Goal: Information Seeking & Learning: Learn about a topic

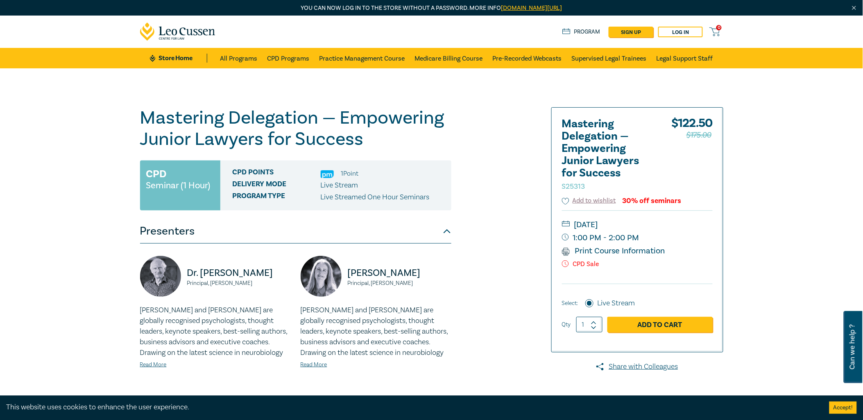
click at [181, 59] on link "Store Home" at bounding box center [178, 58] width 57 height 9
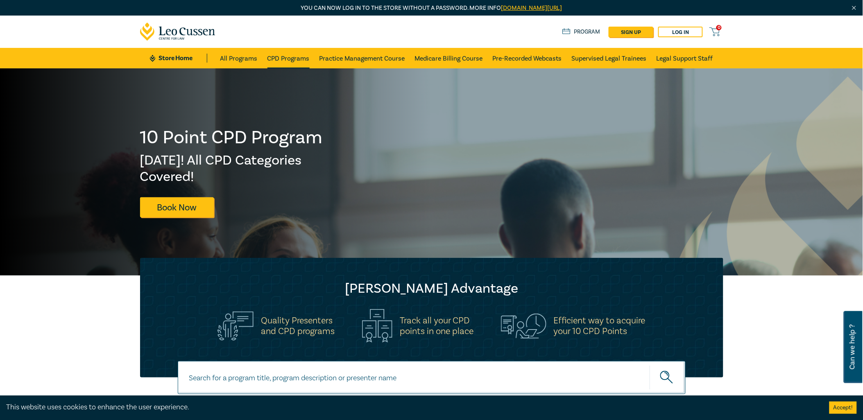
click at [277, 57] on link "CPD Programs" at bounding box center [288, 58] width 42 height 20
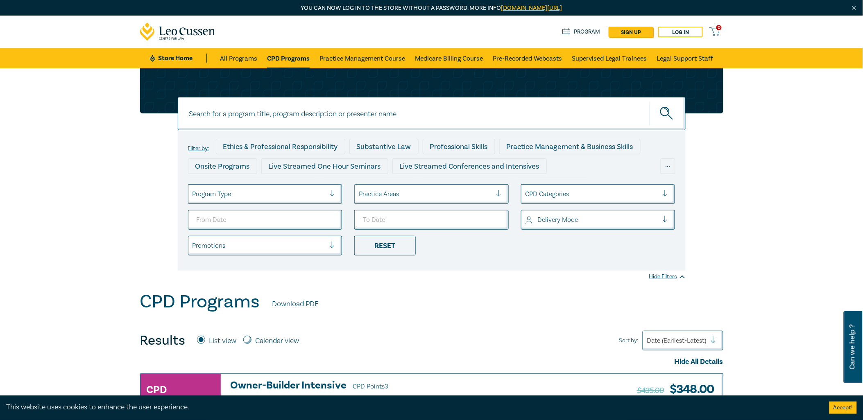
click at [291, 125] on input at bounding box center [432, 113] width 508 height 33
click at [650, 101] on button "submit" at bounding box center [668, 113] width 36 height 25
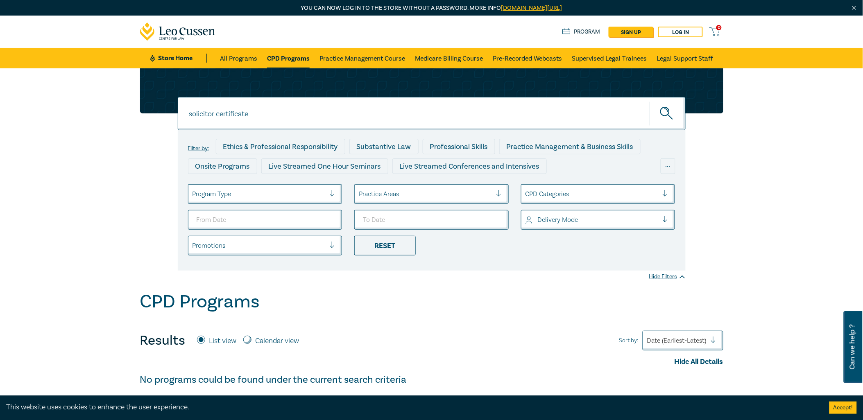
drag, startPoint x: 220, startPoint y: 111, endPoint x: 69, endPoint y: 108, distance: 151.2
click at [70, 108] on div "solicitor certificate solicitor certificate solicitor certificate Filter by: Et…" at bounding box center [431, 179] width 863 height 223
type input "certificate"
click at [650, 101] on button "submit" at bounding box center [668, 113] width 36 height 25
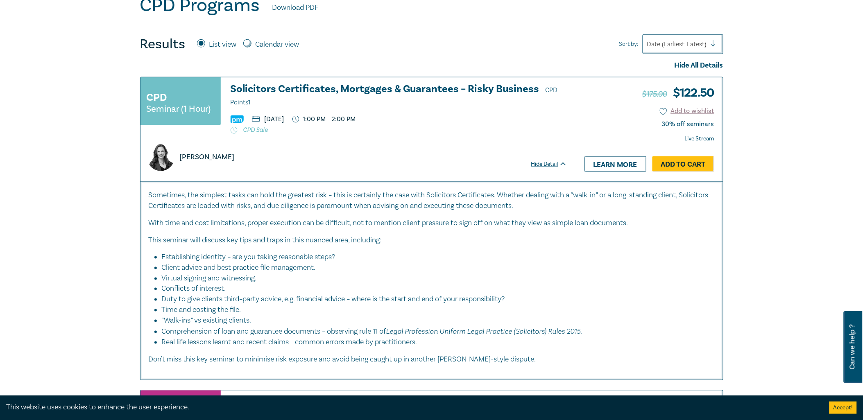
scroll to position [318, 0]
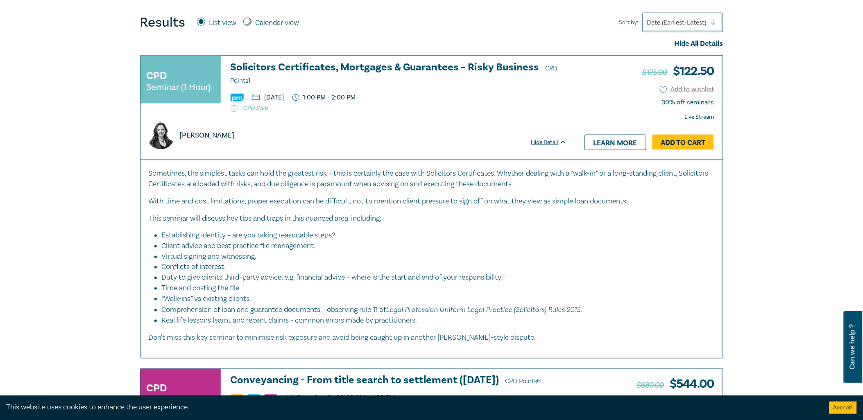
click at [299, 65] on h3 "Solicitors Certificates, Mortgages & Guarantees – Risky Business CPD Points 1" at bounding box center [399, 74] width 337 height 25
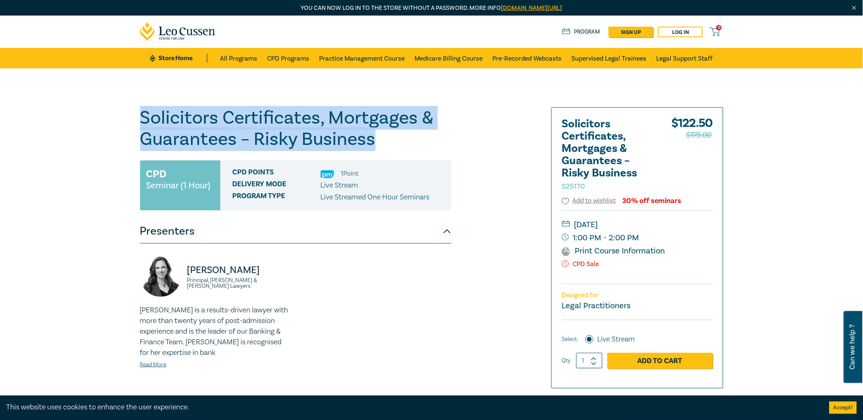
drag, startPoint x: 136, startPoint y: 115, endPoint x: 375, endPoint y: 141, distance: 239.8
click at [375, 141] on div "Solicitors Certificates, Mortgages & Guarantees – Risky Business S25170 CPD Sem…" at bounding box center [332, 312] width 395 height 410
copy h1 "Solicitors Certificates, Mortgages & Guarantees – Risky Business"
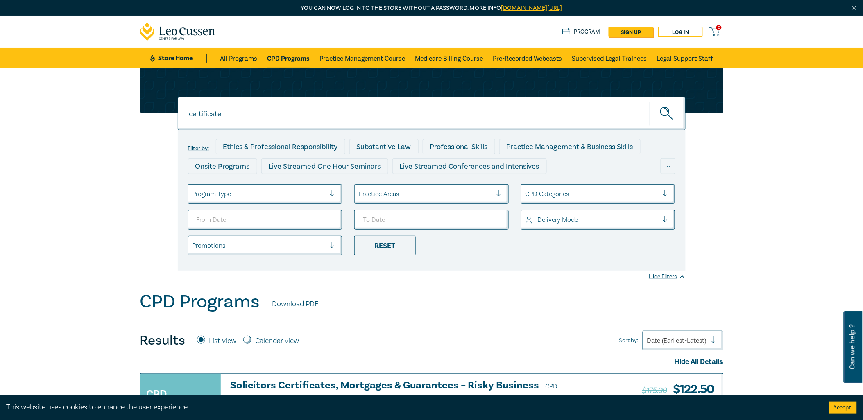
click at [206, 116] on input "certificate" at bounding box center [432, 113] width 508 height 33
type input "time"
click at [650, 101] on button "submit" at bounding box center [668, 113] width 36 height 25
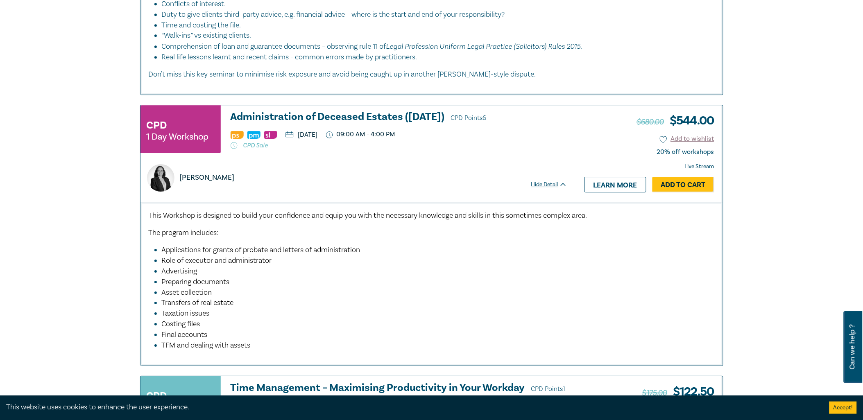
scroll to position [1092, 0]
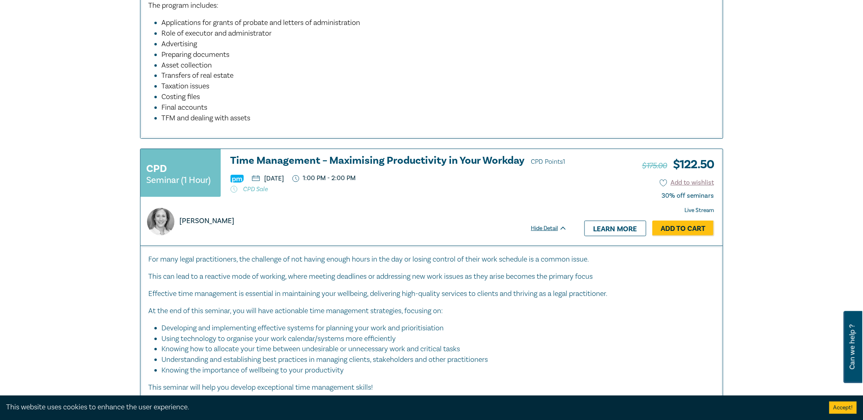
click at [347, 159] on h3 "Time Management – Maximising Productivity in Your Workday CPD Points 1" at bounding box center [399, 161] width 337 height 12
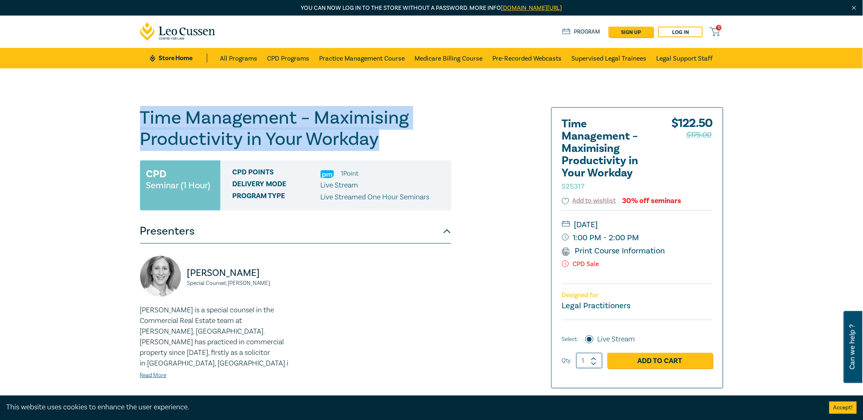
drag, startPoint x: 137, startPoint y: 112, endPoint x: 384, endPoint y: 140, distance: 248.1
click at [384, 140] on div "Time Management – Maximising Productivity in Your Workday S25317 CPD Seminar (1…" at bounding box center [332, 312] width 395 height 410
copy h1 "Time Management – Maximising Productivity in Your Workday"
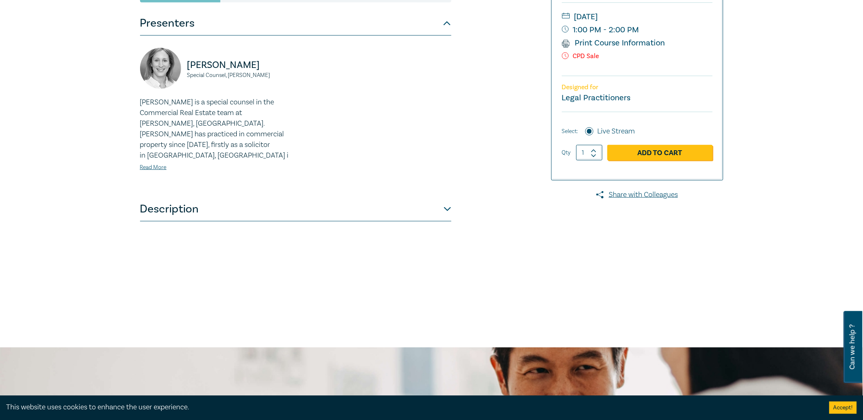
scroll to position [182, 0]
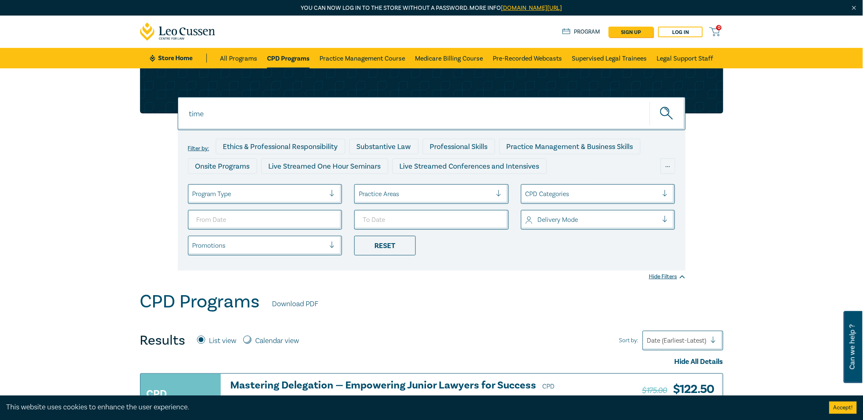
drag, startPoint x: 206, startPoint y: 113, endPoint x: 153, endPoint y: 116, distance: 53.8
click at [152, 116] on div "time time time Filter by: Ethics & Professional Responsibility Substantive Law …" at bounding box center [431, 169] width 593 height 202
type input "electronic signature"
click at [650, 101] on button "submit" at bounding box center [668, 113] width 36 height 25
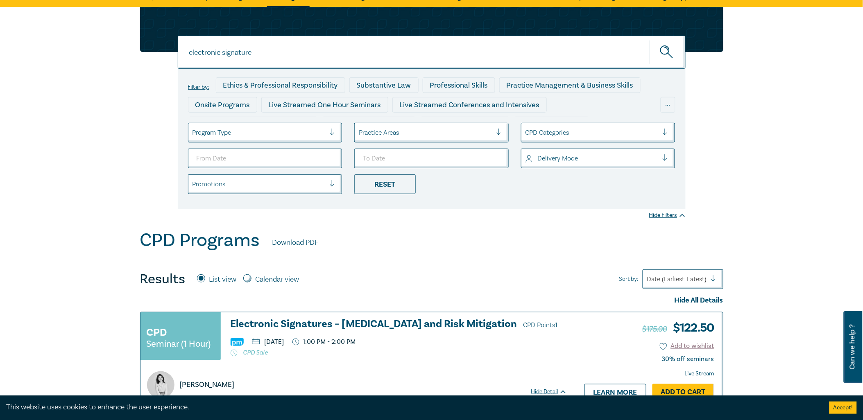
scroll to position [182, 0]
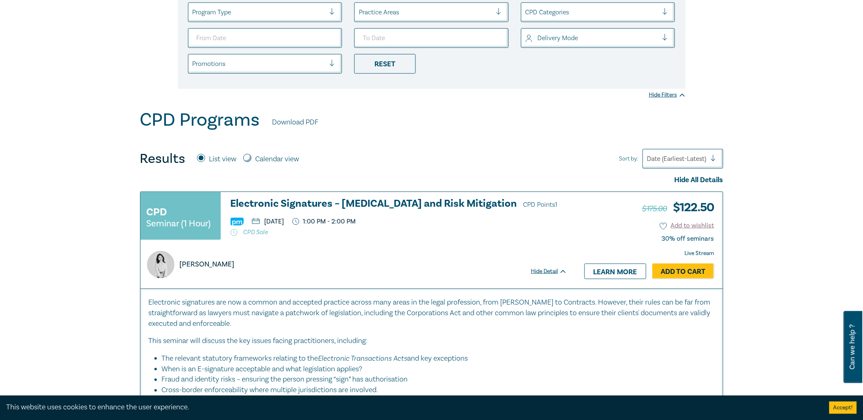
click at [369, 203] on h3 "Electronic Signatures – [MEDICAL_DATA] and Risk Mitigation CPD Points 1" at bounding box center [399, 204] width 337 height 12
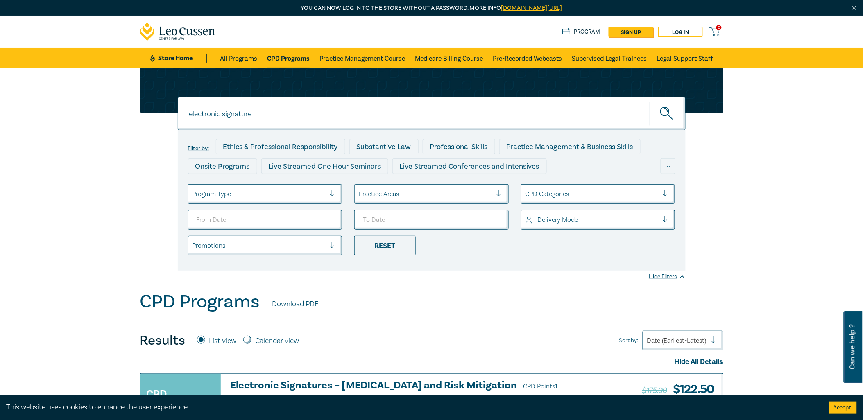
click at [265, 113] on input "electronic signature" at bounding box center [432, 113] width 508 height 33
drag, startPoint x: 255, startPoint y: 117, endPoint x: 94, endPoint y: 101, distance: 161.4
click at [102, 102] on div "electronic signature electronic signature electronic signature Filter by: Ethic…" at bounding box center [431, 179] width 863 height 223
type input "time management"
click at [650, 101] on button "submit" at bounding box center [668, 113] width 36 height 25
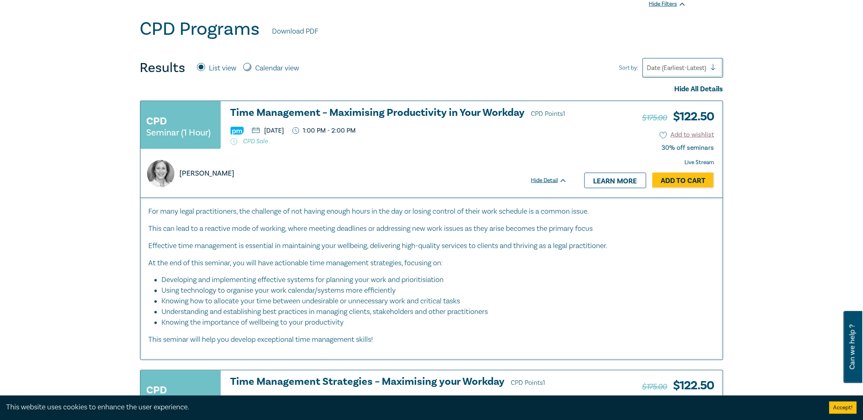
click at [316, 107] on h3 "Time Management – Maximising Productivity in Your Workday CPD Points 1" at bounding box center [399, 113] width 337 height 12
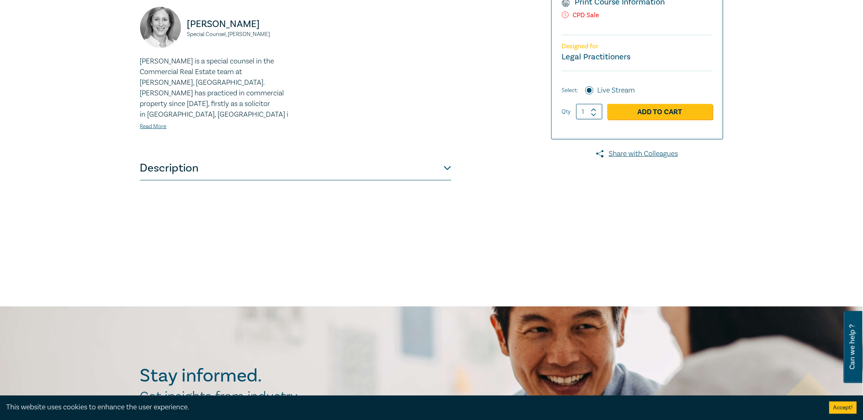
scroll to position [227, 0]
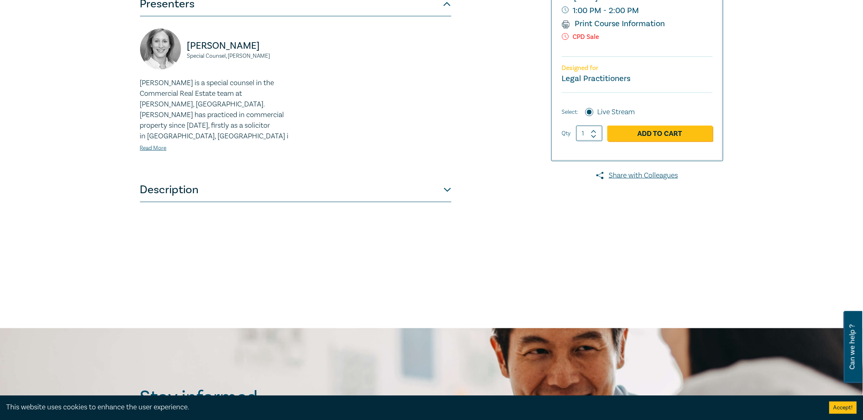
click at [185, 181] on button "Description" at bounding box center [295, 190] width 311 height 25
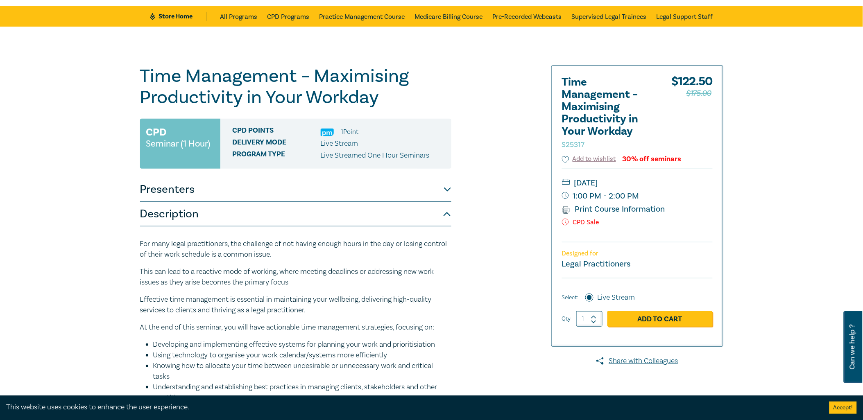
scroll to position [0, 0]
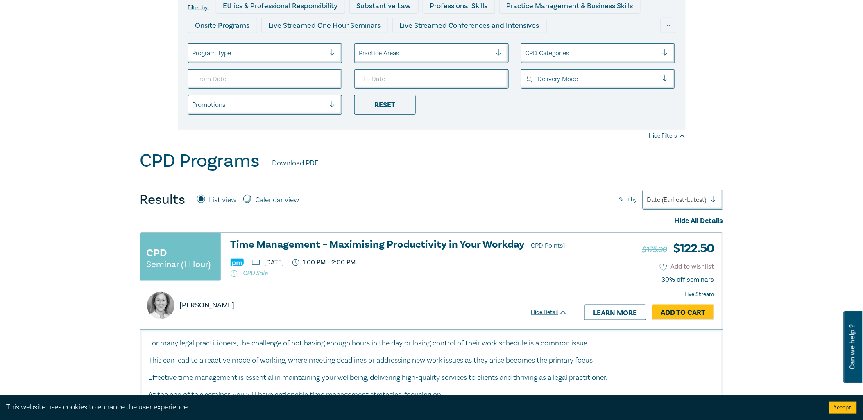
scroll to position [45, 0]
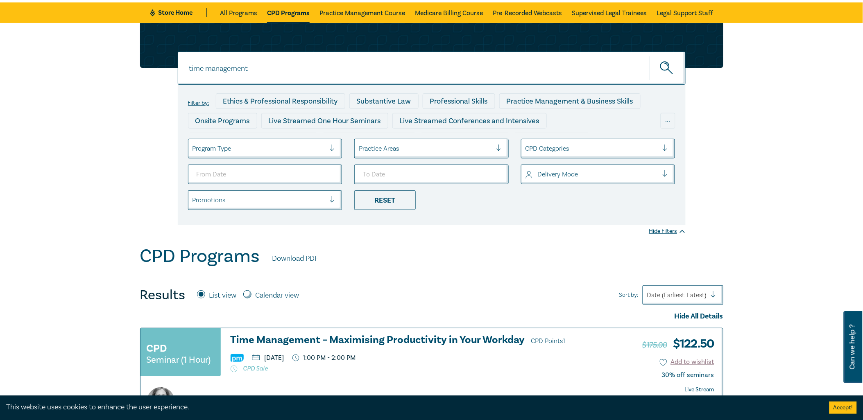
drag, startPoint x: 264, startPoint y: 70, endPoint x: 256, endPoint y: 70, distance: 7.4
click at [256, 70] on input "time management" at bounding box center [432, 68] width 508 height 33
drag, startPoint x: 263, startPoint y: 66, endPoint x: 20, endPoint y: 43, distance: 244.0
click at [23, 44] on div "time management time management time management Filter by: Ethics & Professiona…" at bounding box center [431, 134] width 863 height 223
type input "electronic"
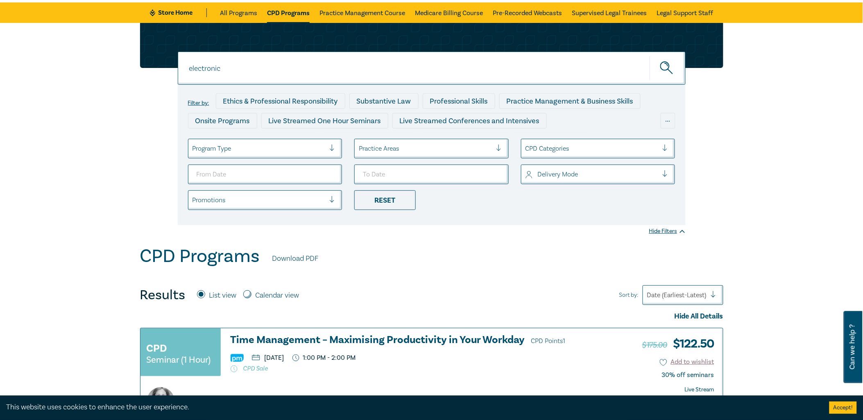
click at [650, 56] on button "submit" at bounding box center [668, 68] width 36 height 25
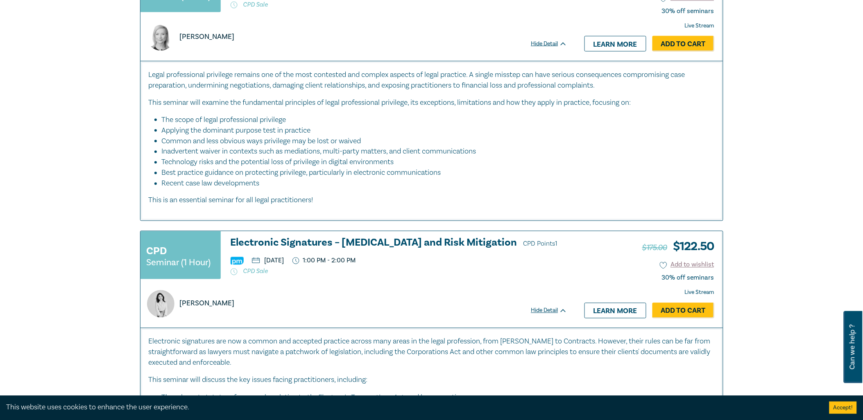
click at [366, 239] on h3 "Electronic Signatures – [MEDICAL_DATA] and Risk Mitigation CPD Points 1" at bounding box center [399, 244] width 337 height 12
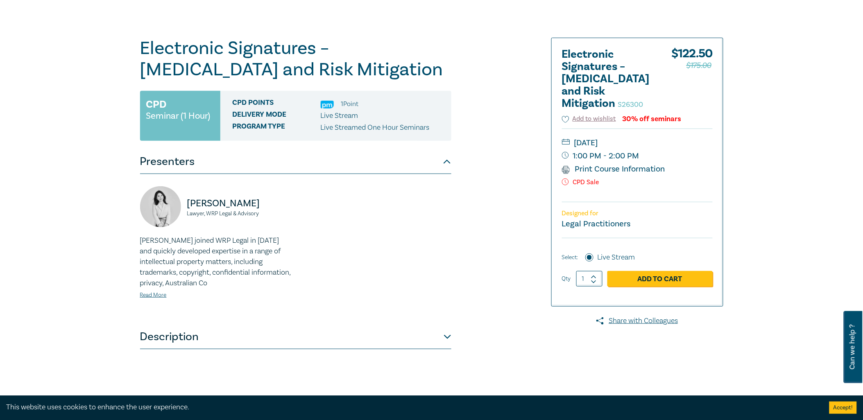
scroll to position [91, 0]
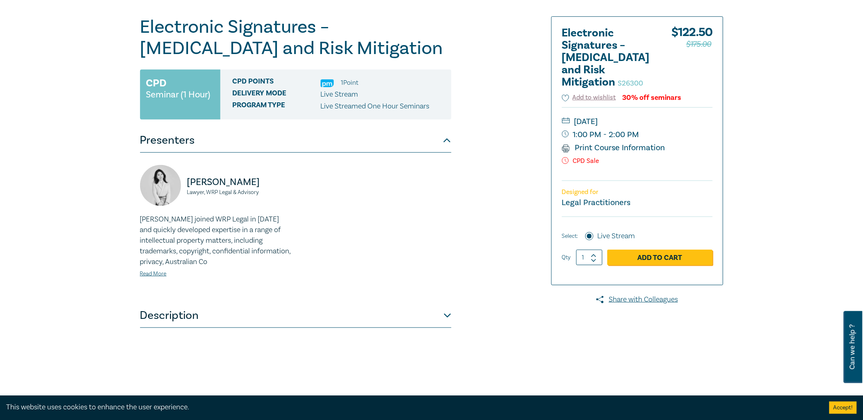
click at [149, 268] on div "[PERSON_NAME] joined WRP Legal in [DATE] and quickly developed expertise in a r…" at bounding box center [215, 246] width 151 height 65
click at [149, 271] on link "Read More" at bounding box center [153, 273] width 27 height 7
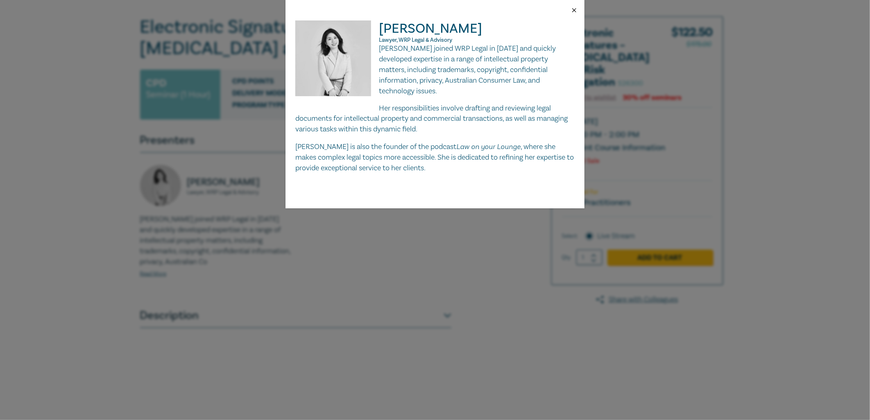
click at [572, 8] on button "Close" at bounding box center [574, 10] width 7 height 7
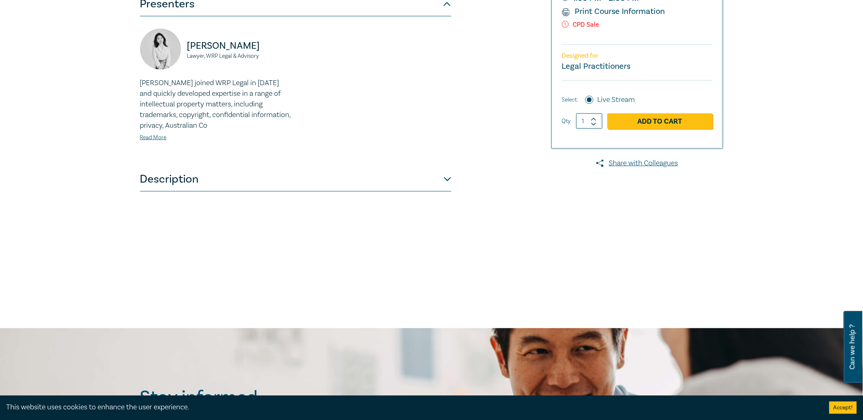
scroll to position [0, 0]
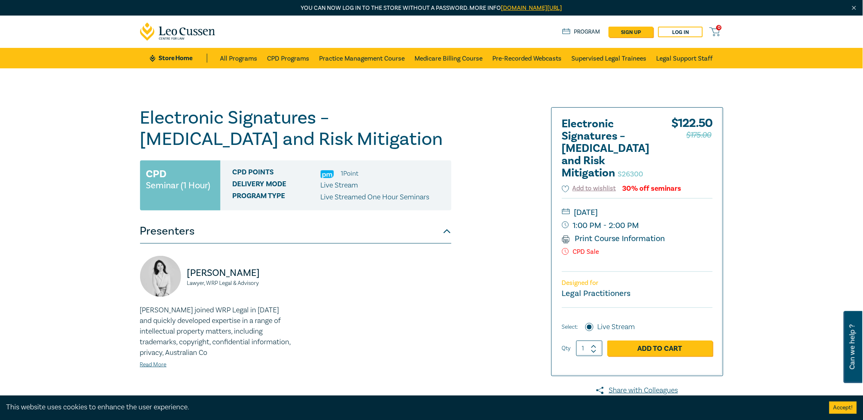
drag, startPoint x: 149, startPoint y: 111, endPoint x: 144, endPoint y: 114, distance: 5.9
click at [149, 111] on h1 "Electronic Signatures – [MEDICAL_DATA] and Risk Mitigation S26300" at bounding box center [295, 128] width 311 height 43
drag, startPoint x: 137, startPoint y: 116, endPoint x: 384, endPoint y: 136, distance: 247.8
click at [384, 136] on div "Electronic Signatures – [MEDICAL_DATA] and Risk Mitigation S26300 CPD Seminar (…" at bounding box center [332, 312] width 395 height 410
copy h1 "Electronic Signatures – [MEDICAL_DATA] and Risk Mitigation"
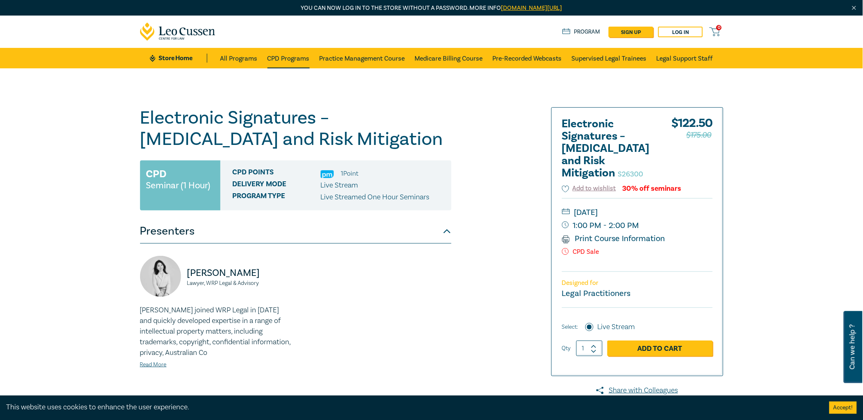
click at [289, 60] on link "CPD Programs" at bounding box center [288, 58] width 42 height 20
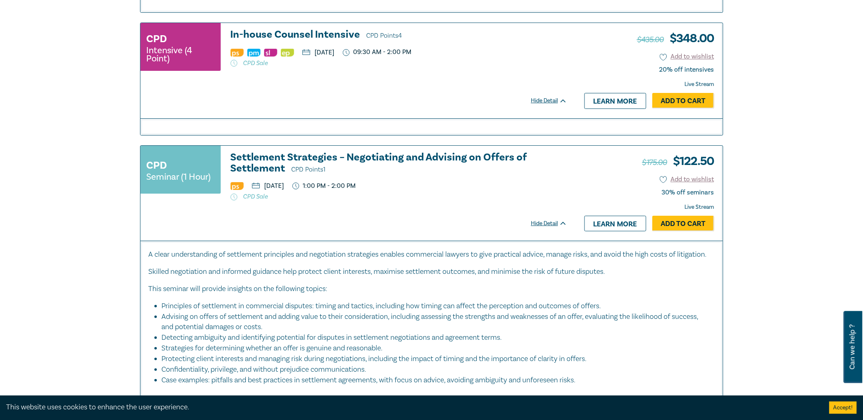
scroll to position [3322, 0]
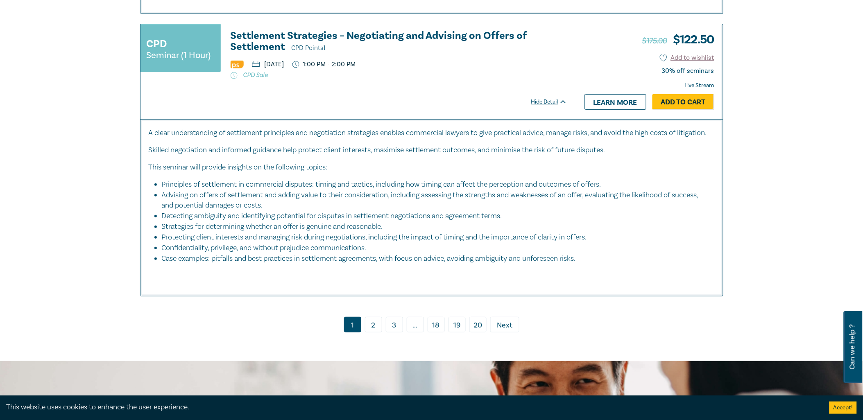
click at [504, 331] on span "Next" at bounding box center [505, 325] width 16 height 11
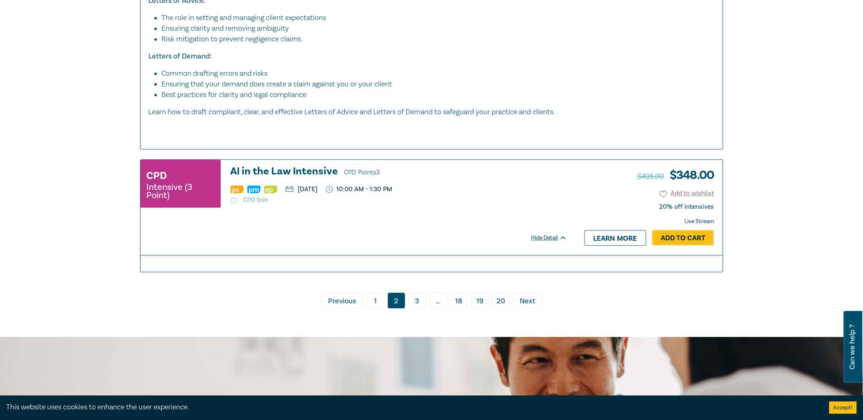
scroll to position [4050, 0]
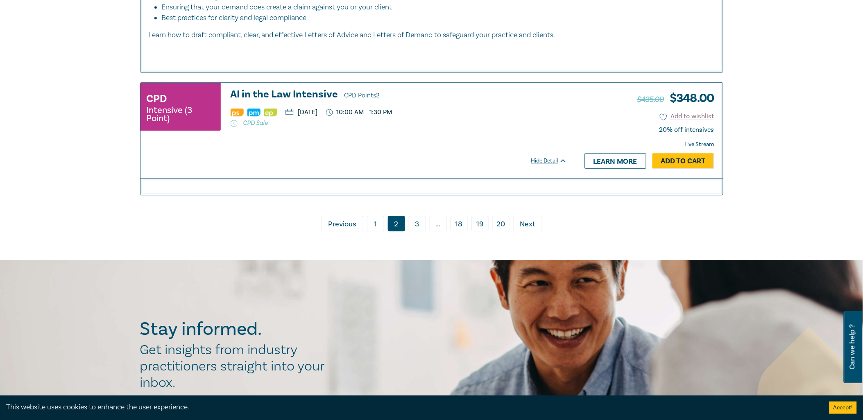
click at [535, 230] on span "Next" at bounding box center [528, 224] width 16 height 11
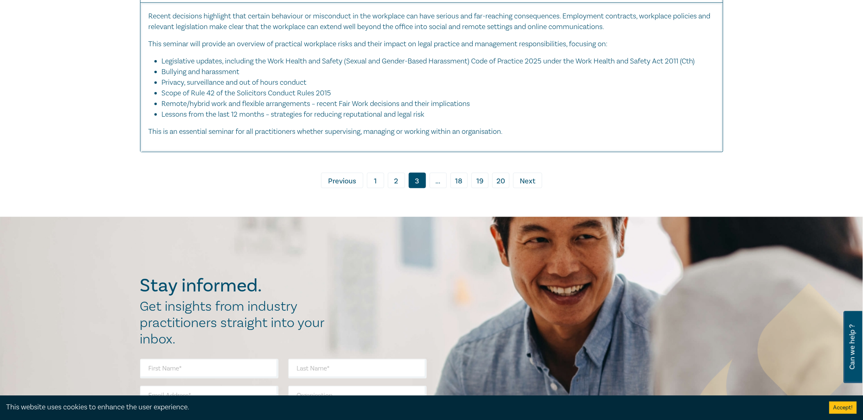
scroll to position [3640, 0]
click at [518, 188] on link "› Next" at bounding box center [527, 180] width 29 height 16
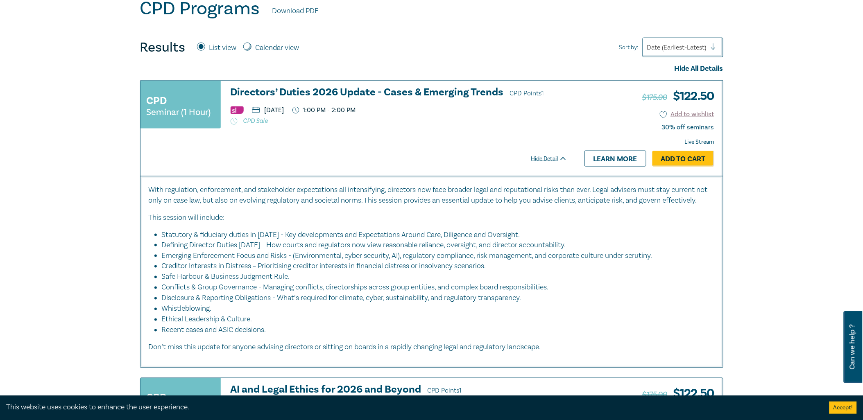
scroll to position [318, 0]
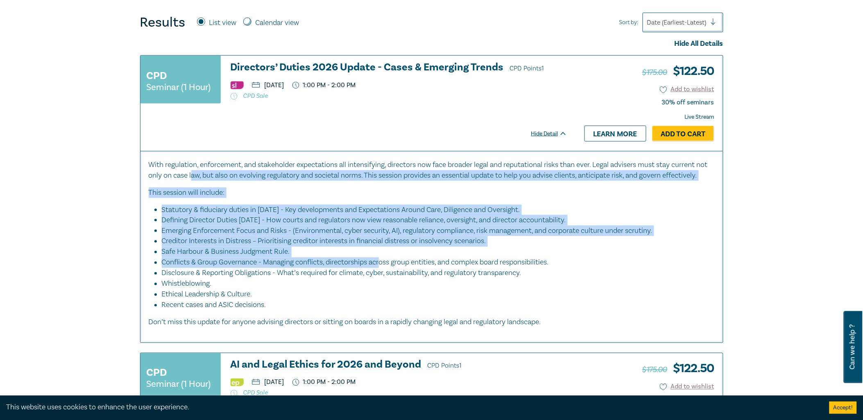
drag, startPoint x: 205, startPoint y: 180, endPoint x: 383, endPoint y: 270, distance: 199.3
click at [383, 270] on div "With regulation, enforcement, and stakeholder expectations all intensifying, di…" at bounding box center [432, 244] width 566 height 168
drag, startPoint x: 383, startPoint y: 270, endPoint x: 333, endPoint y: 273, distance: 50.5
click at [333, 268] on li "Conflicts & Group Governance - Managing conflicts, directorships across group e…" at bounding box center [434, 263] width 545 height 11
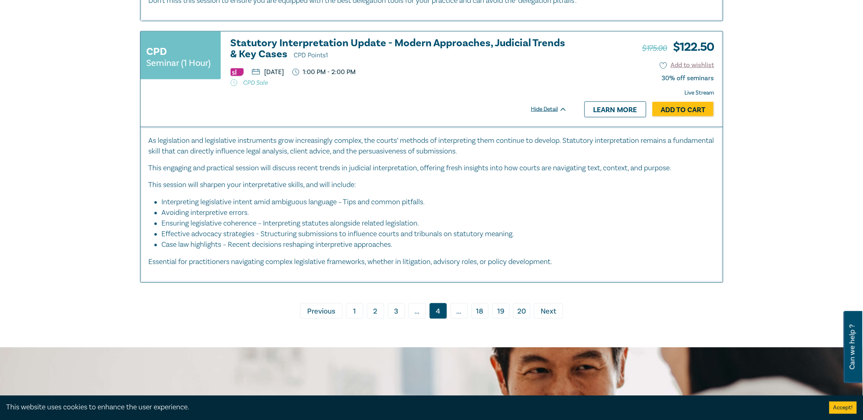
scroll to position [3732, 0]
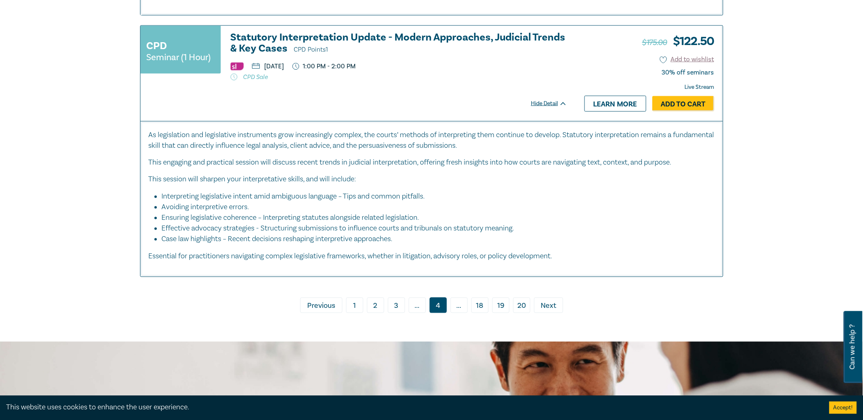
click at [551, 312] on span "Next" at bounding box center [549, 306] width 16 height 11
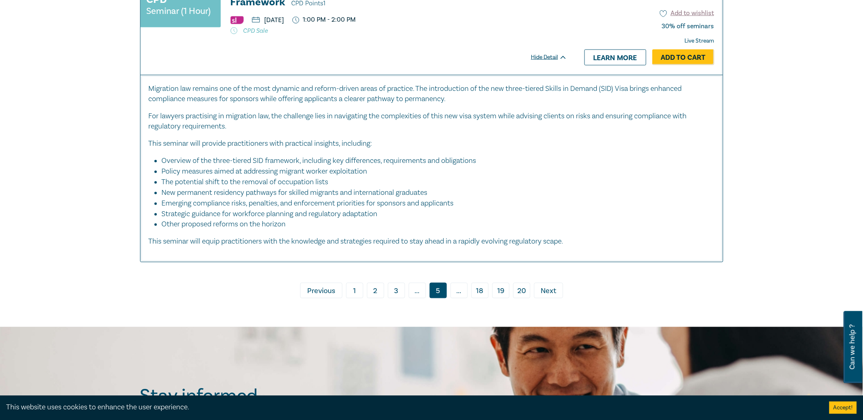
scroll to position [3777, 0]
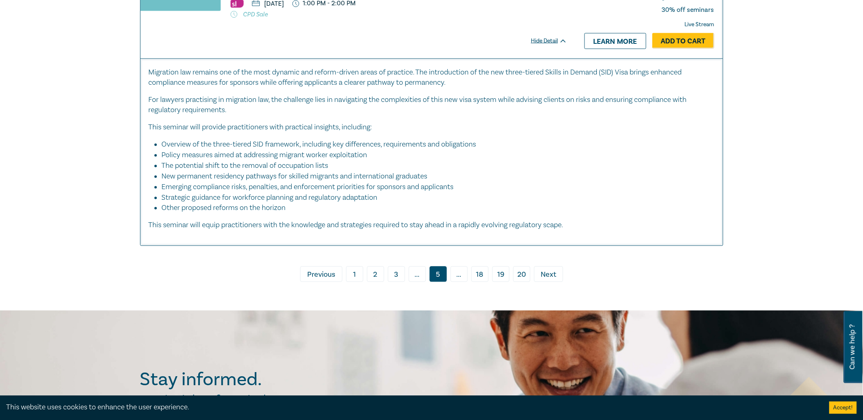
drag, startPoint x: 544, startPoint y: 274, endPoint x: 297, endPoint y: 263, distance: 247.2
click at [544, 274] on span "Next" at bounding box center [549, 275] width 16 height 11
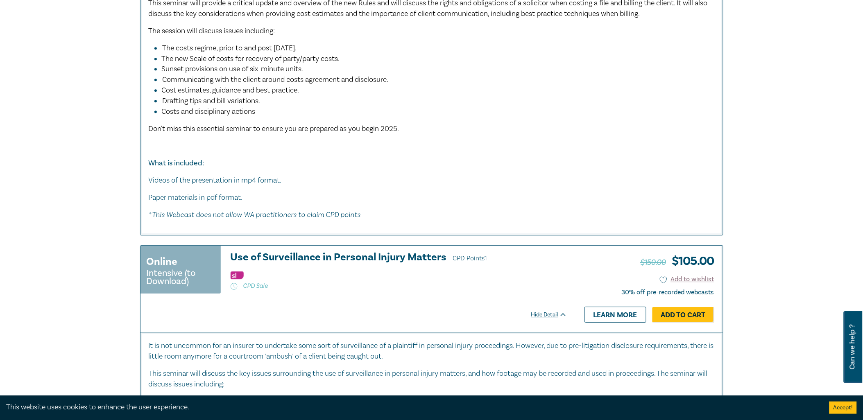
scroll to position [3094, 0]
